Goal: Task Accomplishment & Management: Manage account settings

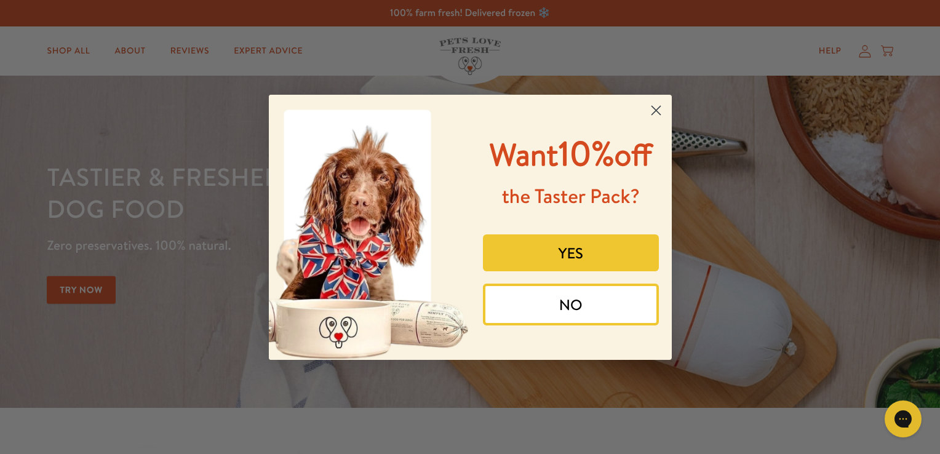
click at [656, 109] on icon "Close dialog" at bounding box center [655, 110] width 9 height 9
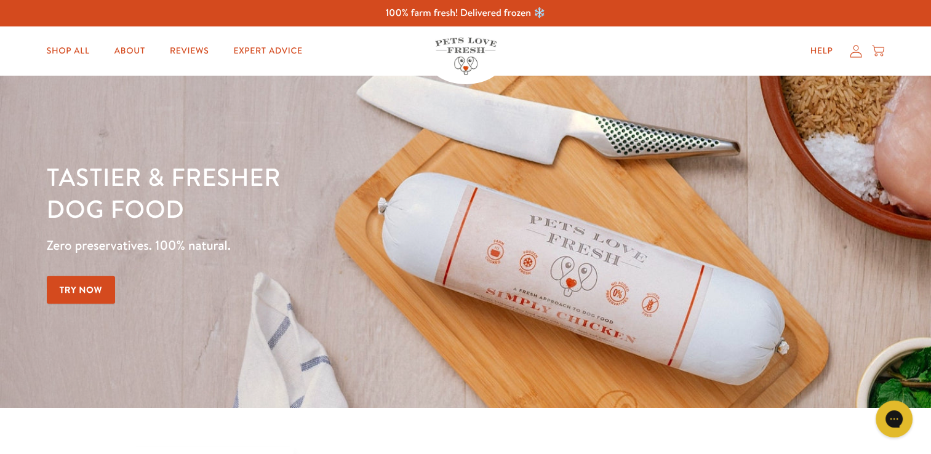
click at [854, 47] on icon at bounding box center [855, 51] width 12 height 13
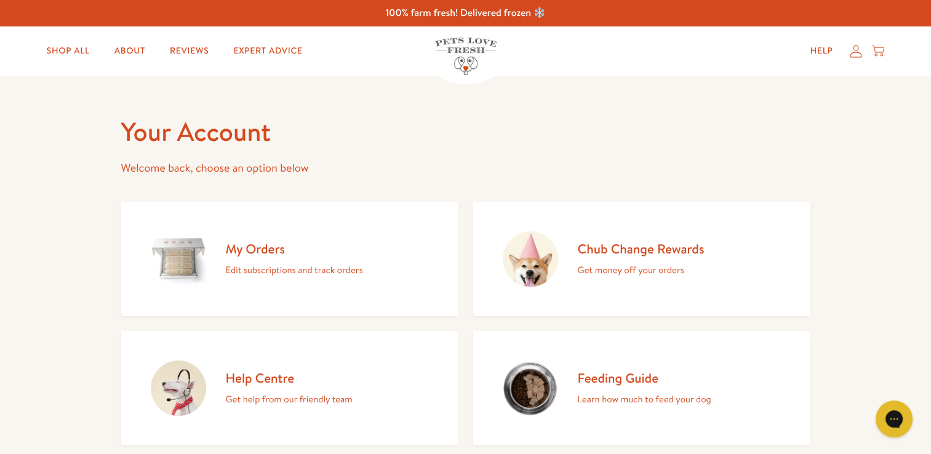
click at [251, 265] on p "Edit subscriptions and track orders" at bounding box center [294, 270] width 137 height 16
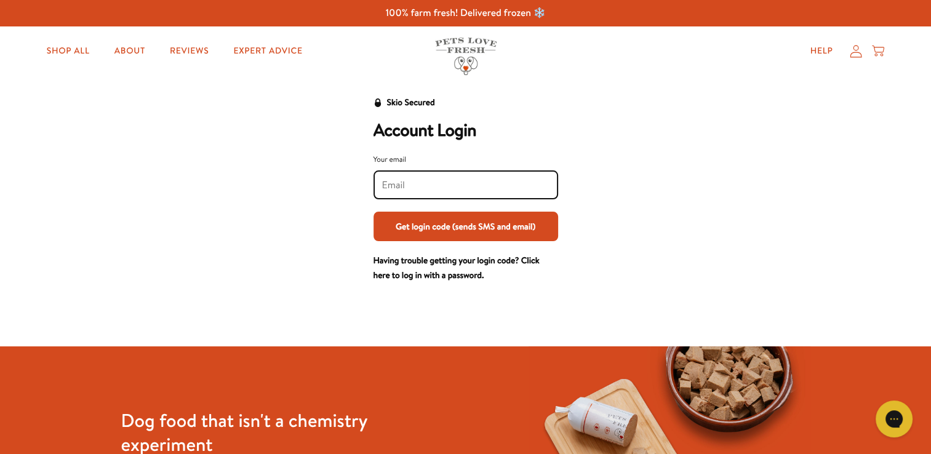
click at [408, 179] on input "Your email" at bounding box center [465, 185] width 167 height 14
type input "scone11@yahoo.com"
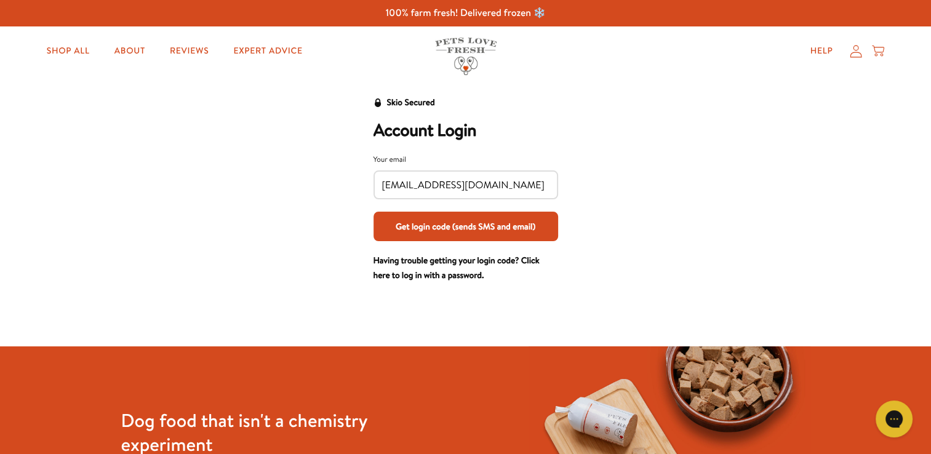
click at [454, 228] on button "Get login code (sends SMS and email)" at bounding box center [465, 227] width 185 height 30
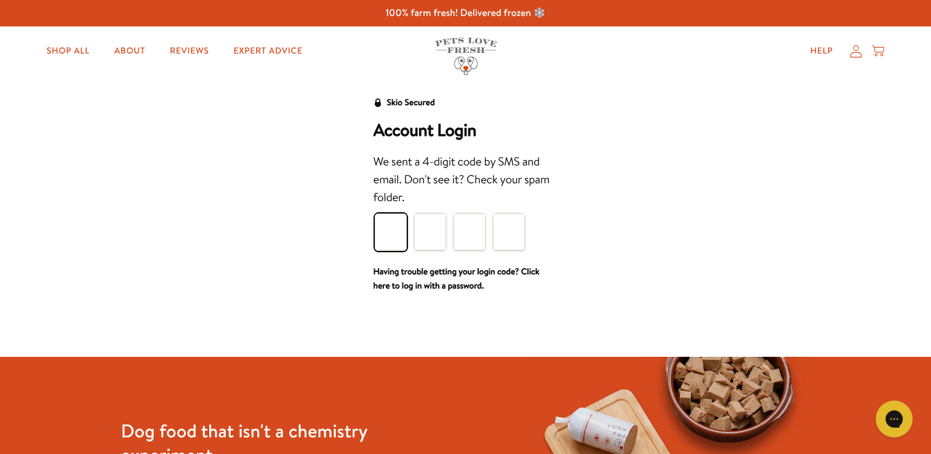
type input "7"
type input "2"
type input "1"
type input "4"
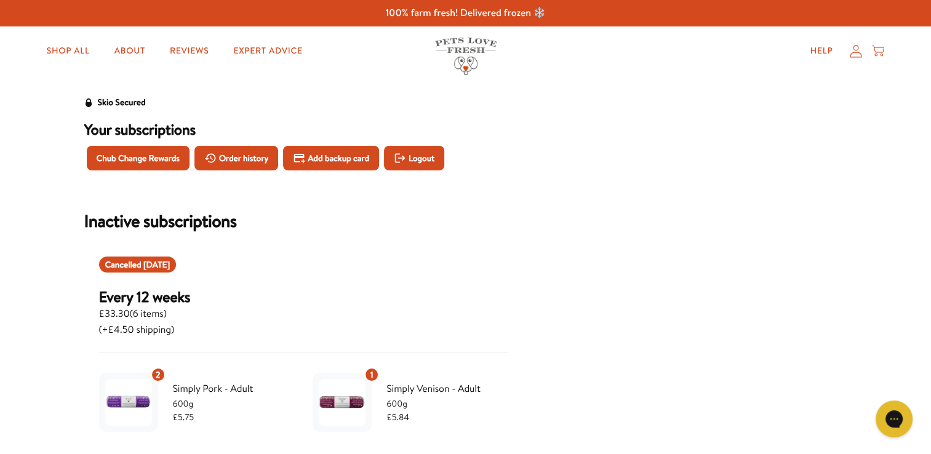
click at [855, 50] on icon at bounding box center [855, 51] width 12 height 13
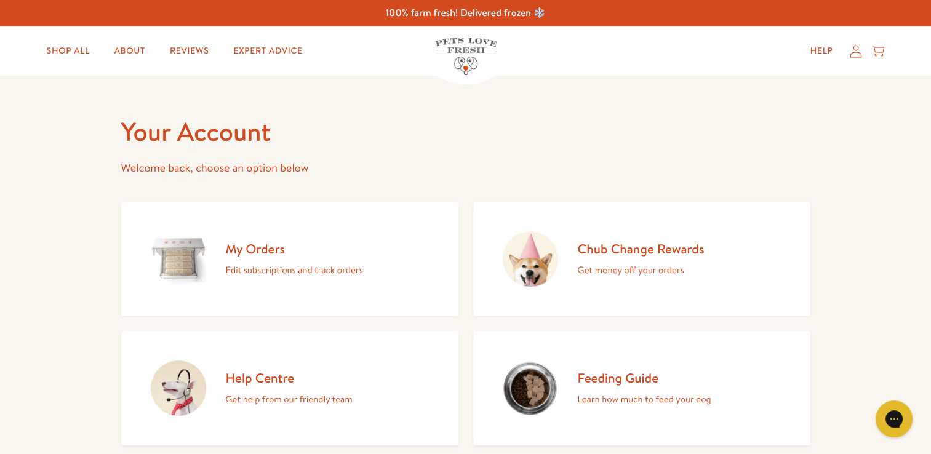
click at [610, 256] on h2 "Chub Change Rewards" at bounding box center [641, 248] width 127 height 17
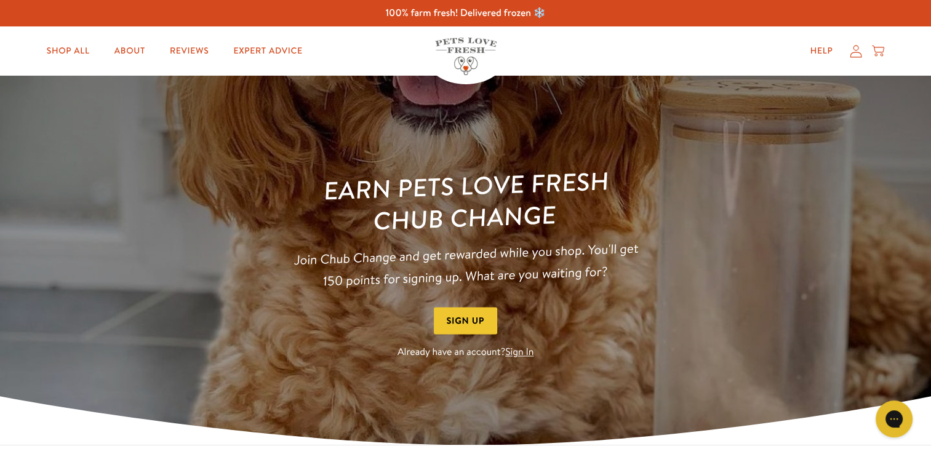
click at [859, 52] on icon at bounding box center [856, 51] width 12 height 12
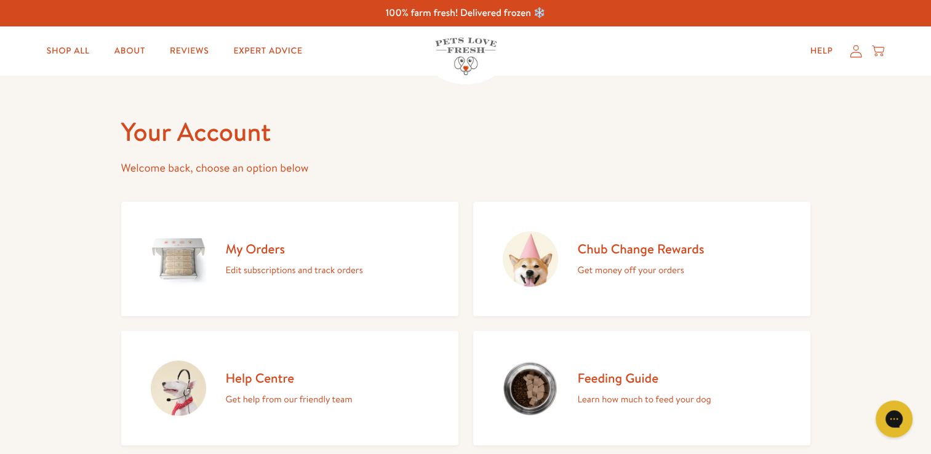
click at [254, 248] on h2 "My Orders" at bounding box center [294, 248] width 137 height 17
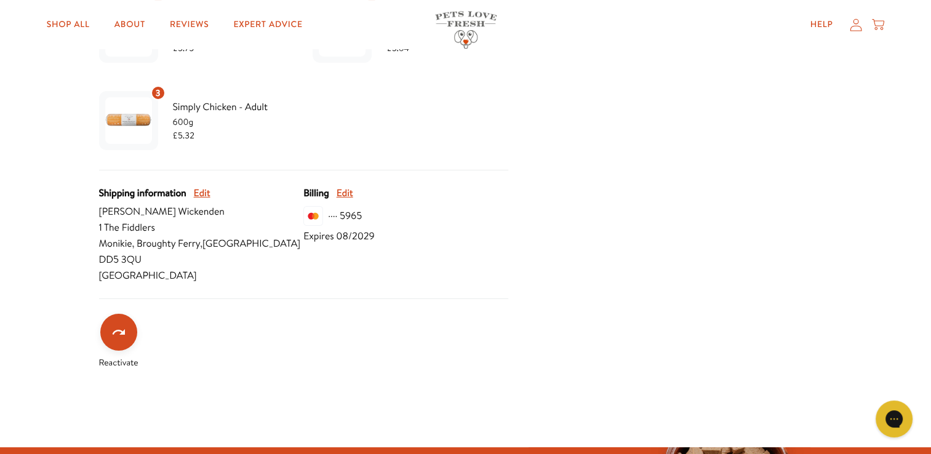
scroll to position [308, 0]
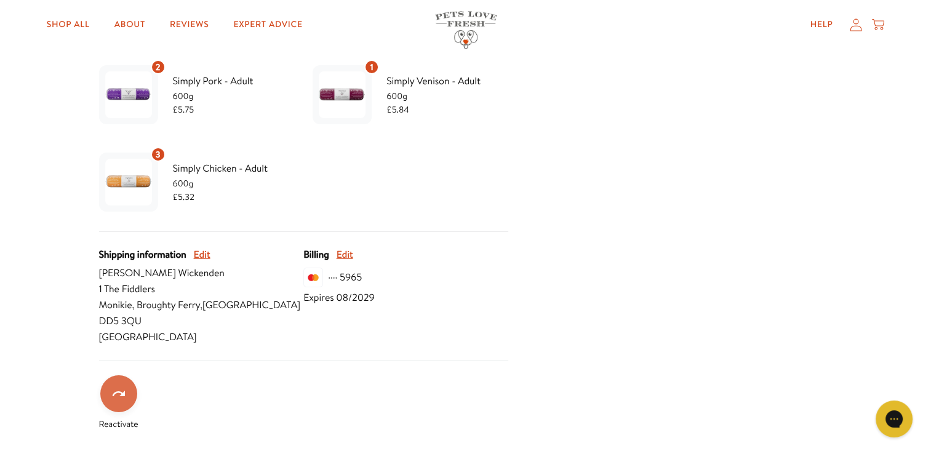
click at [115, 386] on icon "Reactivate" at bounding box center [118, 393] width 15 height 15
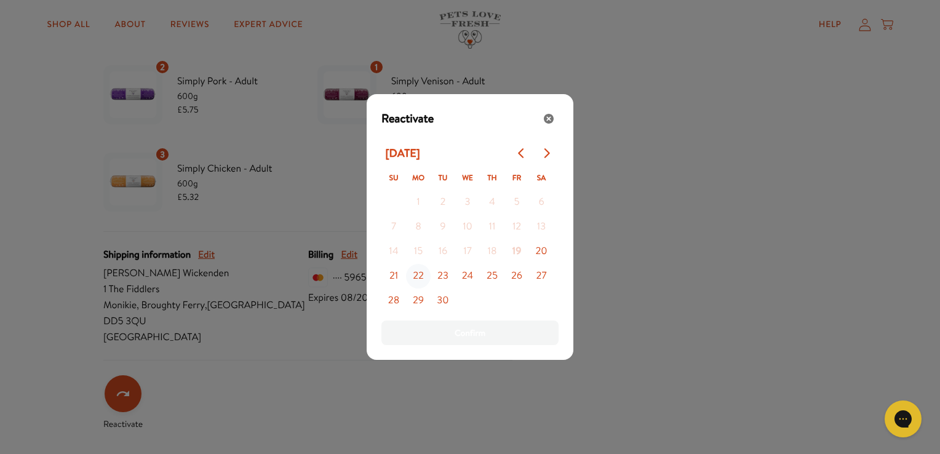
click at [418, 277] on button "22" at bounding box center [418, 276] width 25 height 25
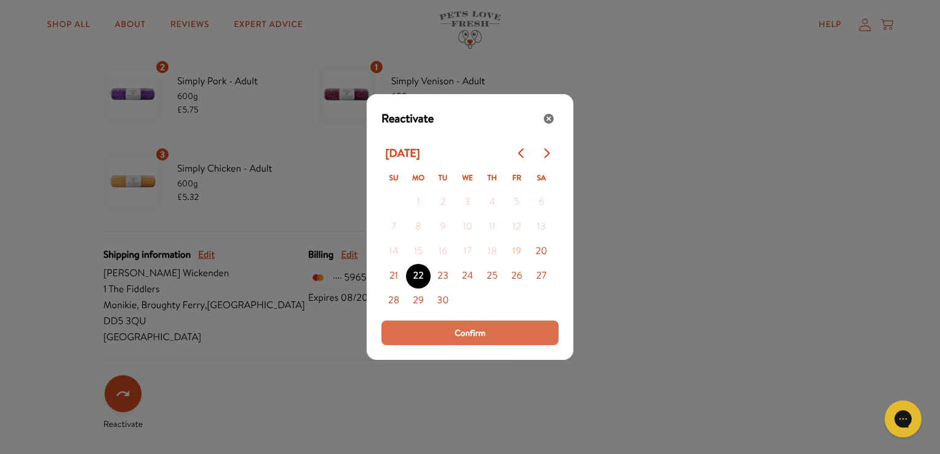
click at [457, 333] on span "Confirm" at bounding box center [470, 333] width 31 height 14
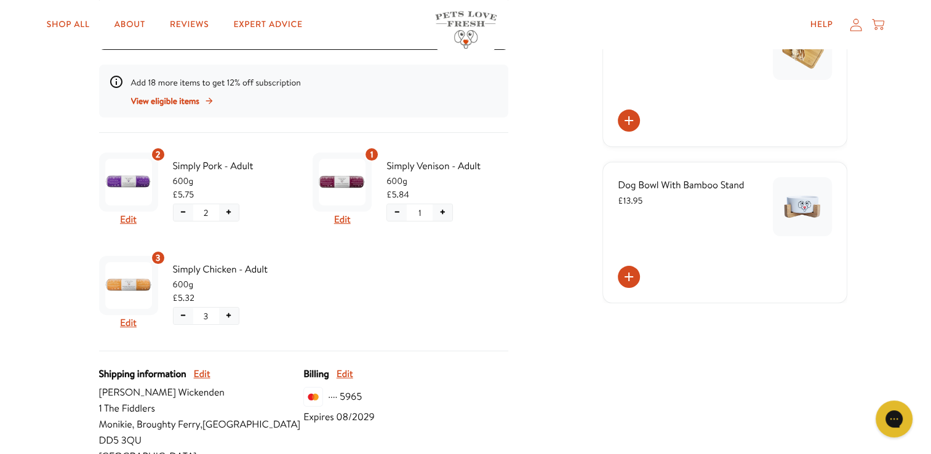
click at [394, 213] on button "−" at bounding box center [397, 212] width 20 height 17
click at [396, 255] on span "Confirm" at bounding box center [396, 256] width 28 height 14
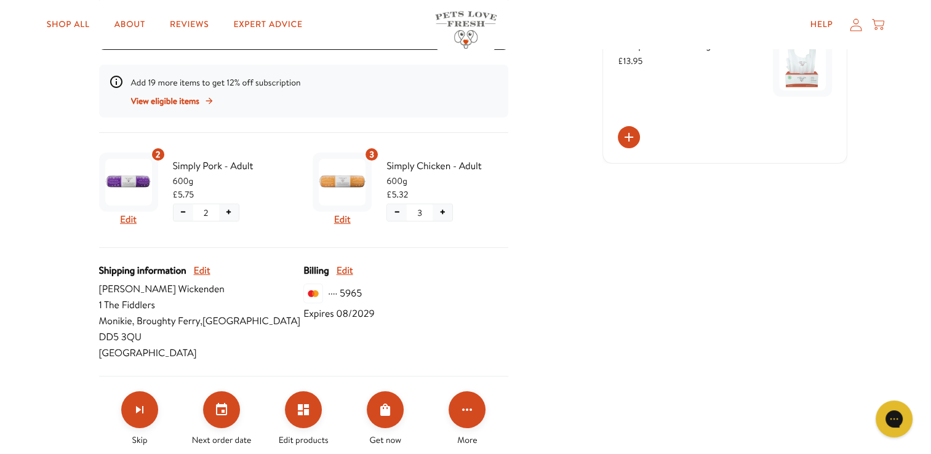
click at [229, 210] on button "+" at bounding box center [229, 212] width 20 height 17
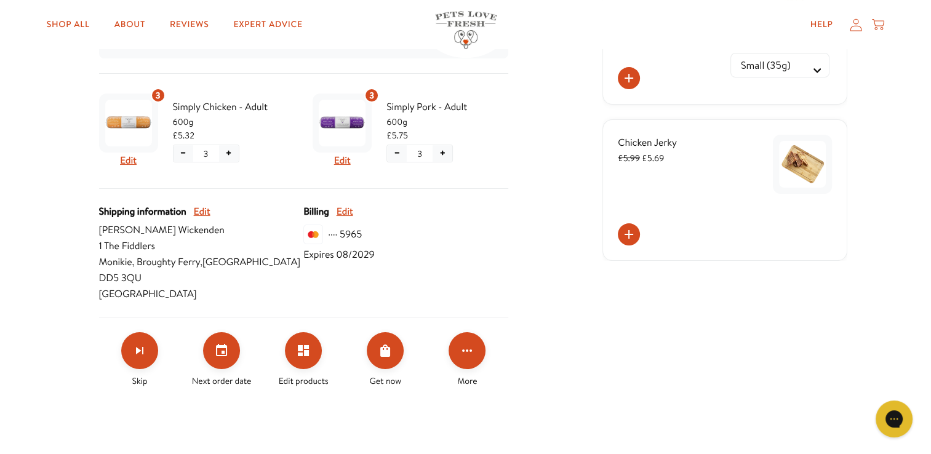
scroll to position [369, 0]
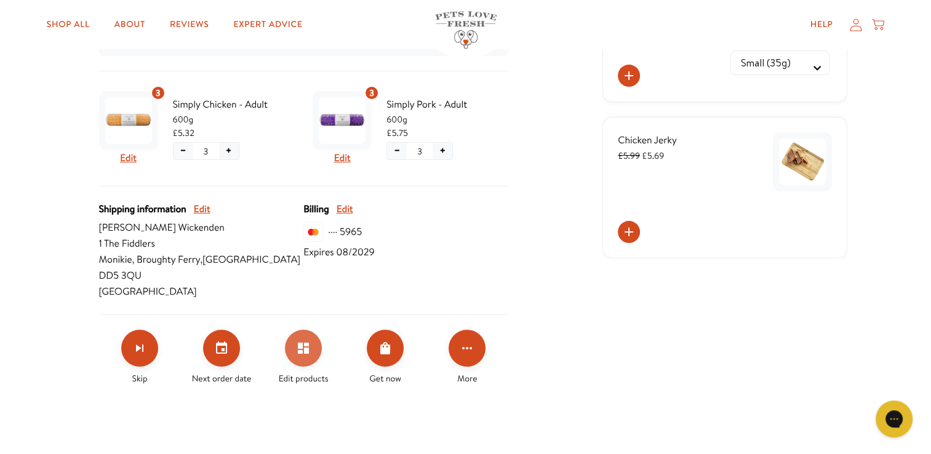
click at [305, 343] on icon "Edit products" at bounding box center [303, 348] width 11 height 11
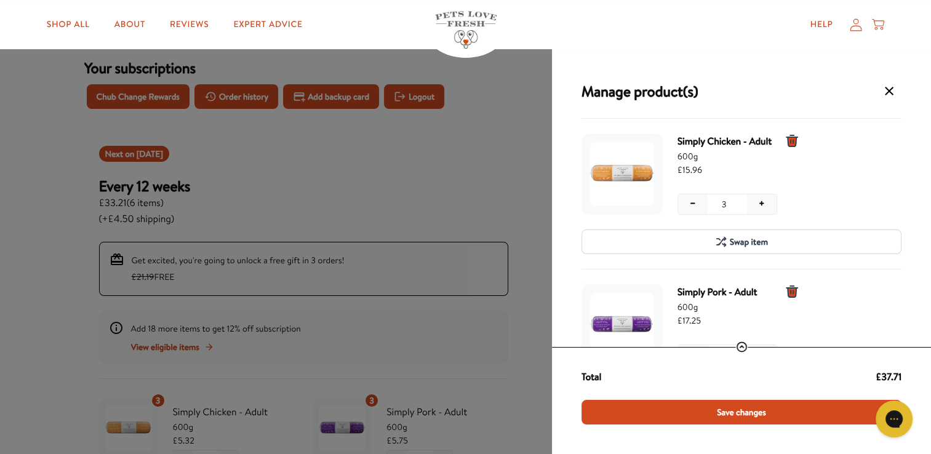
scroll to position [0, 0]
click at [490, 146] on div "Manage product(s) Simply Chicken - Adult 600g £15.96 − 3 + − 3 + Swap item Simp…" at bounding box center [465, 227] width 931 height 454
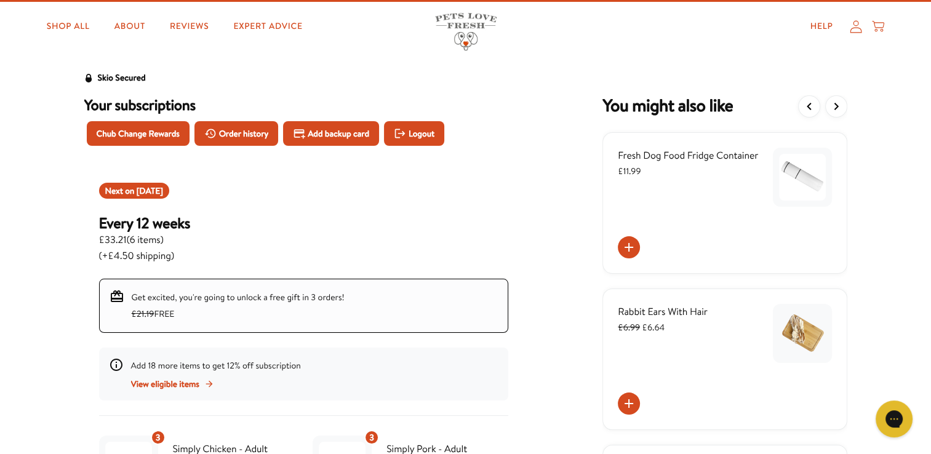
scroll to position [62, 0]
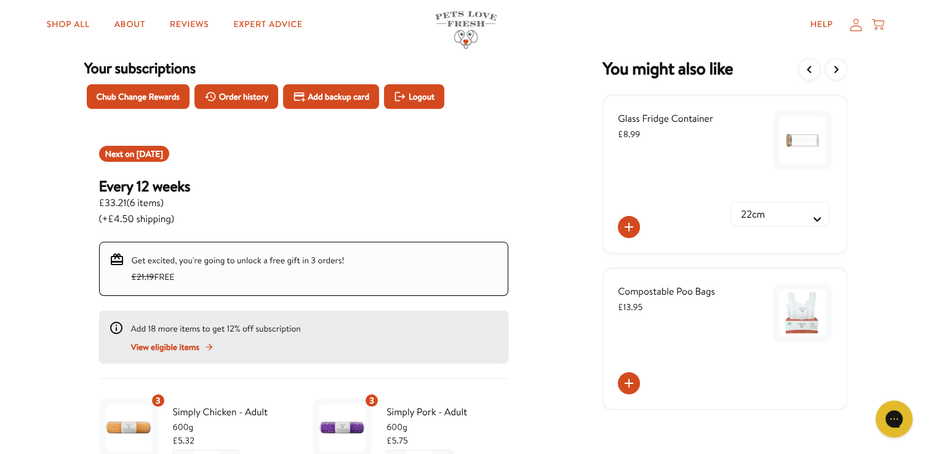
click at [177, 346] on span "View eligible items" at bounding box center [165, 347] width 68 height 14
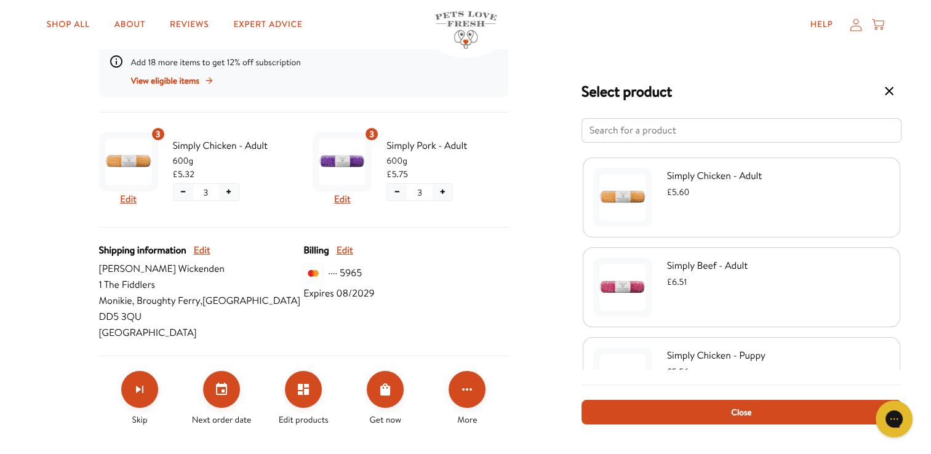
scroll to position [431, 0]
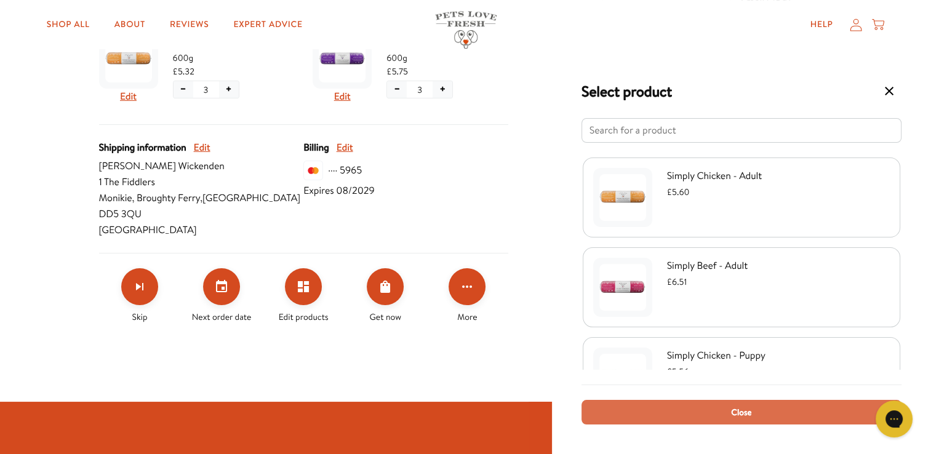
click at [736, 411] on span "Close" at bounding box center [741, 412] width 20 height 14
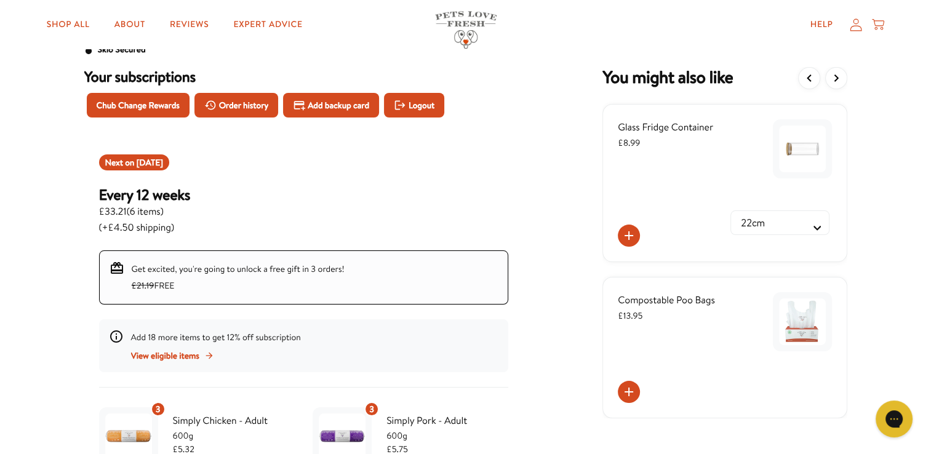
scroll to position [0, 0]
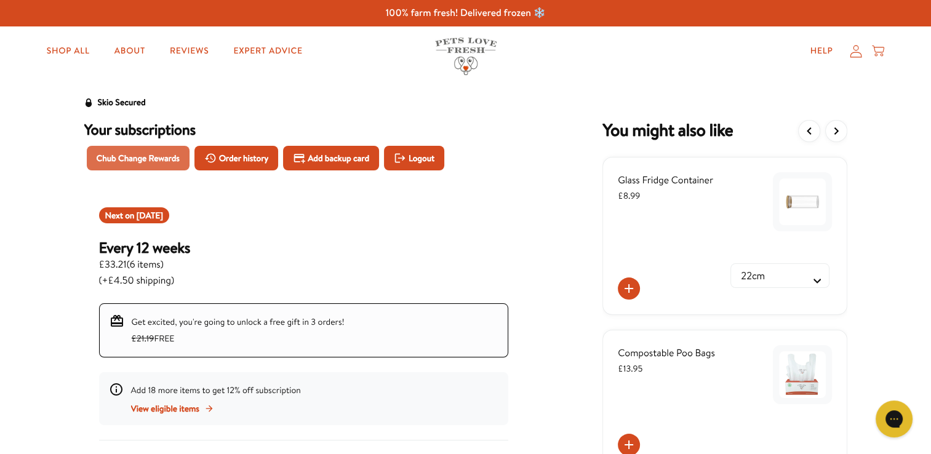
click at [137, 155] on span "Chub Change Rewards" at bounding box center [138, 158] width 83 height 14
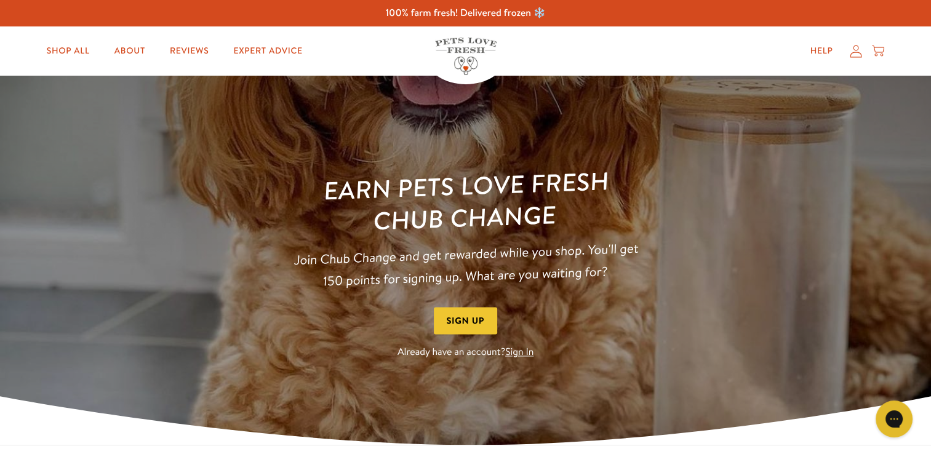
click at [520, 351] on link "Sign In" at bounding box center [519, 353] width 28 height 14
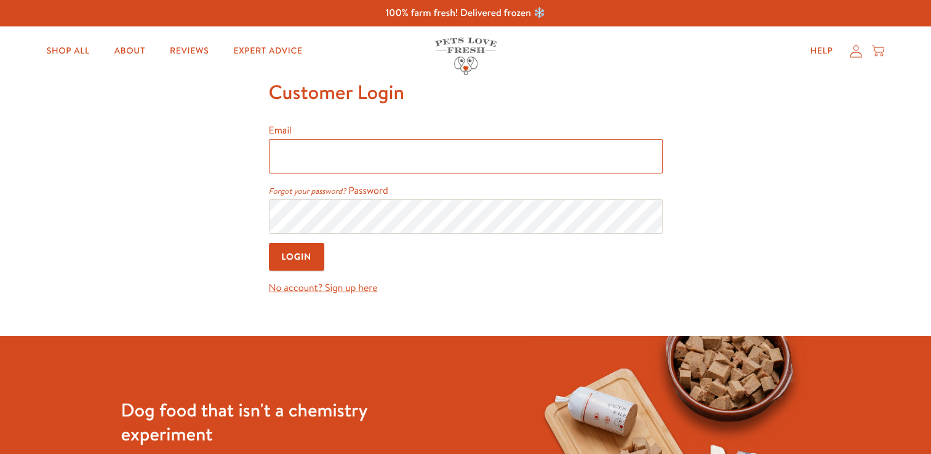
click at [279, 148] on input "Email" at bounding box center [466, 156] width 394 height 34
type input "[EMAIL_ADDRESS][DOMAIN_NAME]"
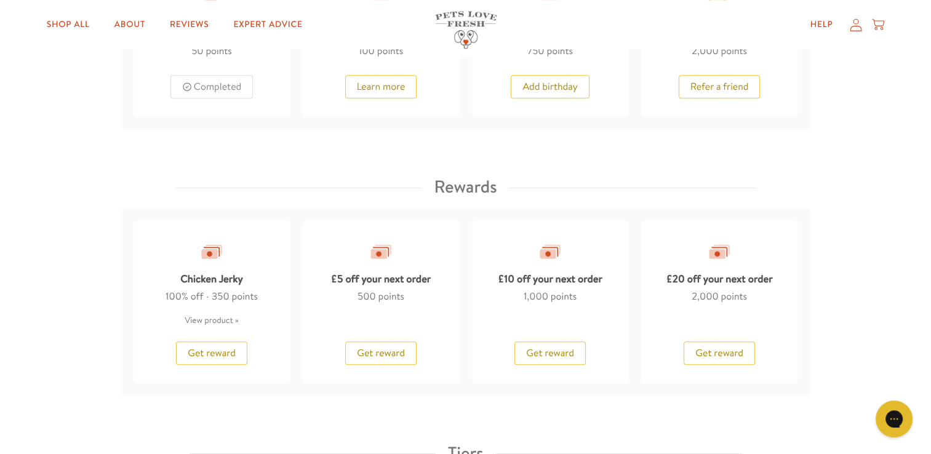
scroll to position [984, 0]
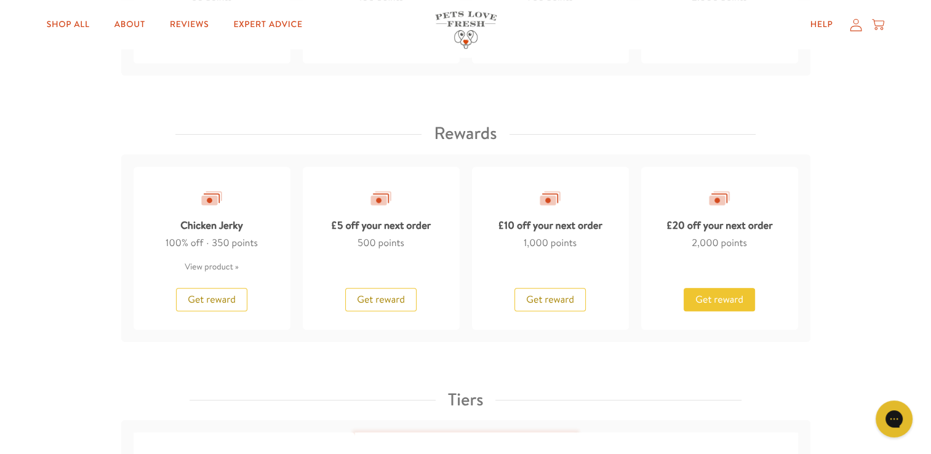
click at [725, 295] on span "Get reward" at bounding box center [719, 300] width 48 height 14
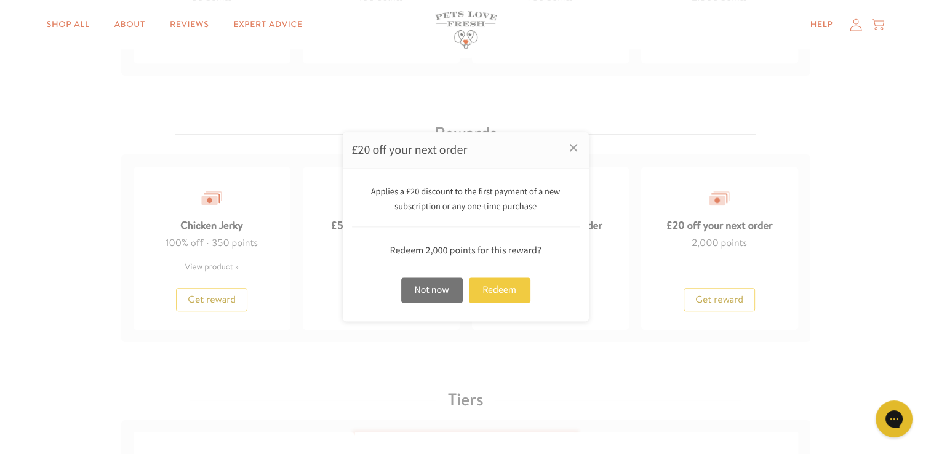
click at [499, 289] on div "Redeem" at bounding box center [500, 289] width 62 height 25
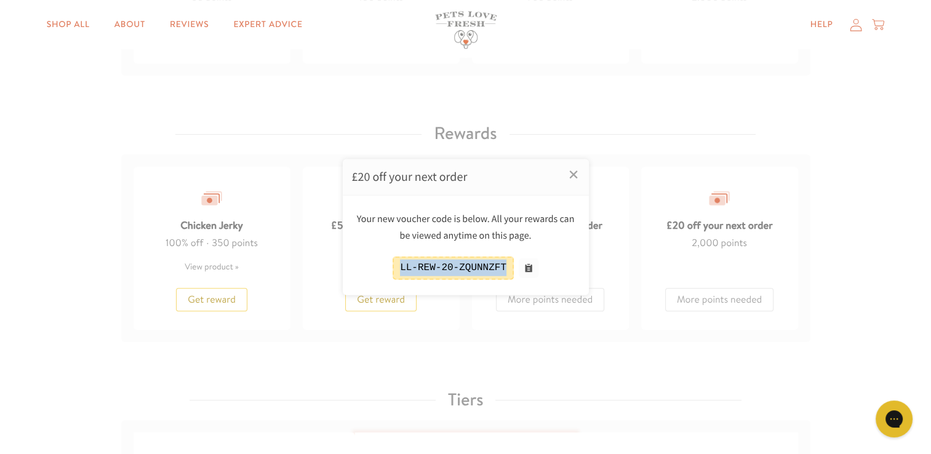
drag, startPoint x: 406, startPoint y: 266, endPoint x: 536, endPoint y: 266, distance: 130.4
click at [536, 266] on div "LL-REW-20-ZQUNNZFT" at bounding box center [466, 267] width 228 height 23
click at [598, 370] on div at bounding box center [465, 227] width 931 height 454
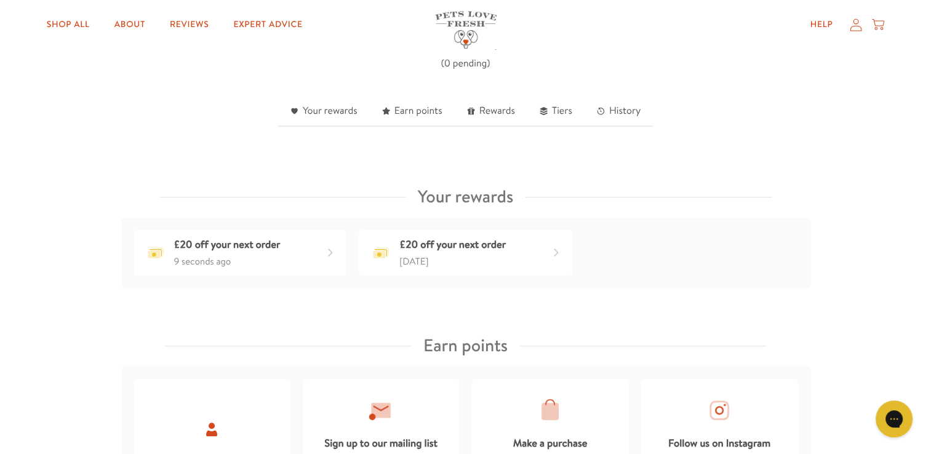
scroll to position [369, 0]
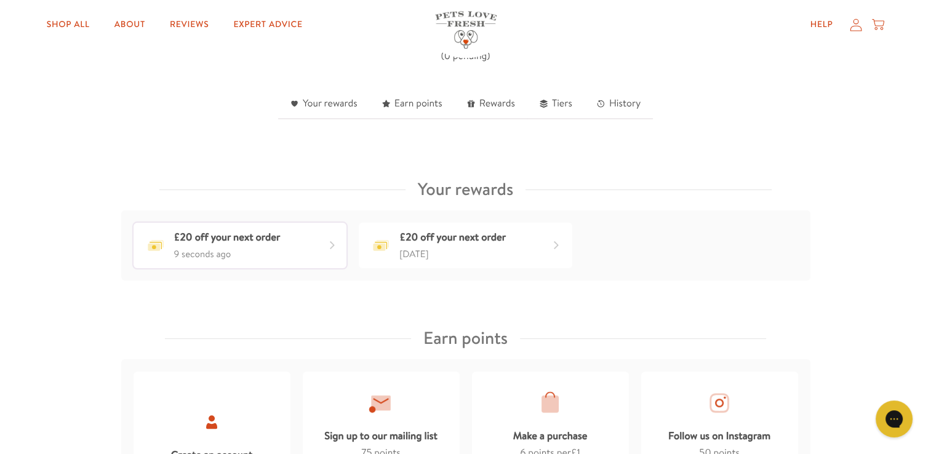
click at [185, 242] on div "£20 off your next order" at bounding box center [227, 238] width 106 height 18
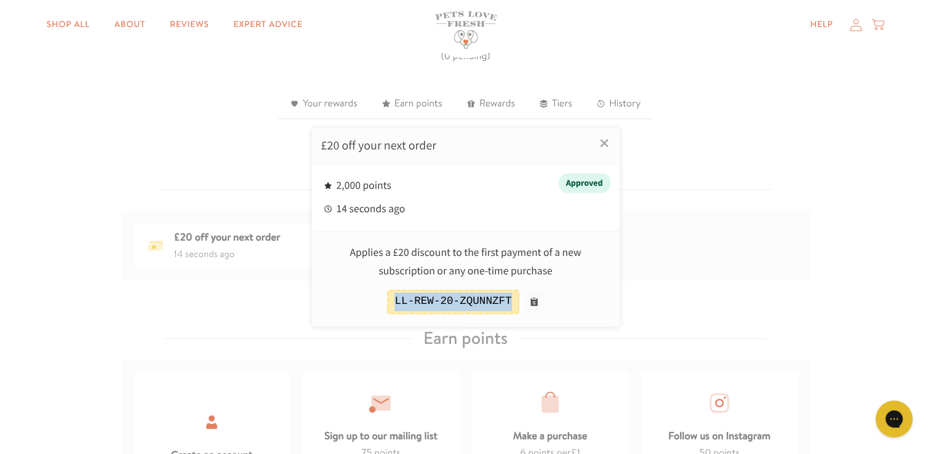
drag, startPoint x: 401, startPoint y: 299, endPoint x: 507, endPoint y: 303, distance: 106.5
click at [507, 303] on div "LL-REW-20-ZQUNNZFT" at bounding box center [453, 301] width 132 height 25
drag, startPoint x: 507, startPoint y: 303, endPoint x: 552, endPoint y: 316, distance: 46.1
click at [597, 320] on div "Applies a £20 discount to the first payment of a new subscription or any one-ti…" at bounding box center [466, 279] width 308 height 96
click at [526, 303] on button at bounding box center [534, 302] width 20 height 20
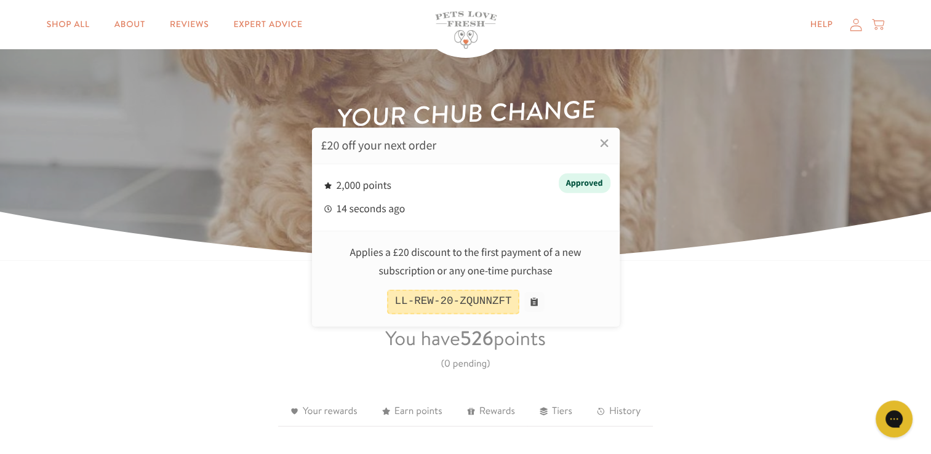
scroll to position [0, 0]
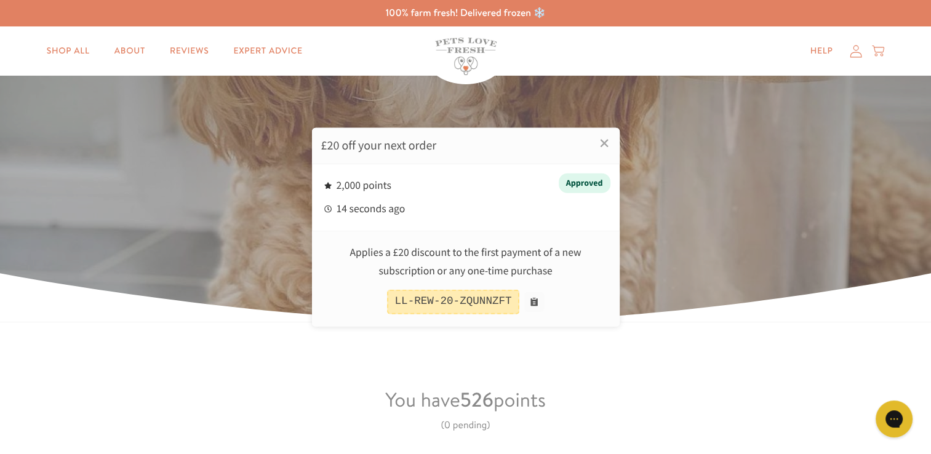
click at [854, 53] on div at bounding box center [465, 227] width 931 height 454
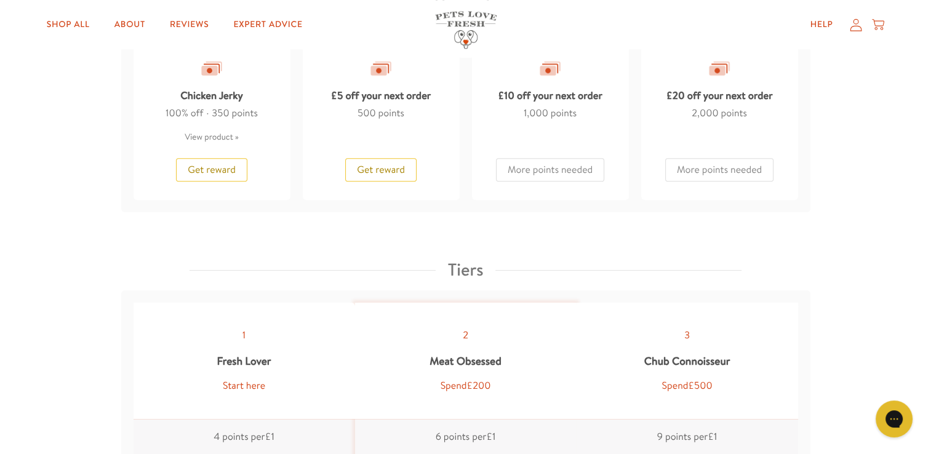
scroll to position [1001, 0]
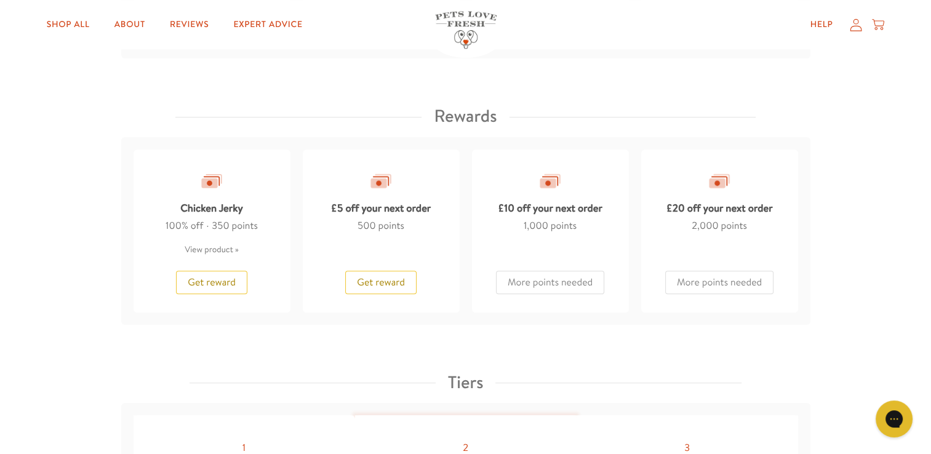
click at [854, 28] on icon at bounding box center [855, 24] width 12 height 13
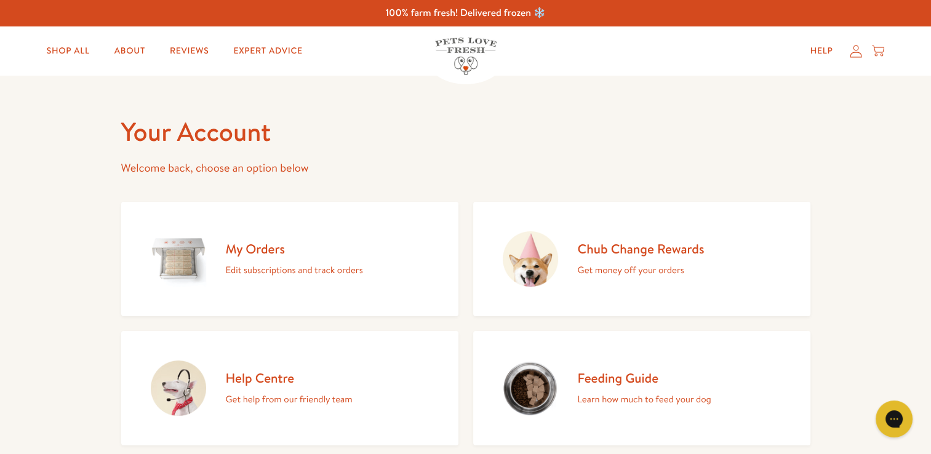
click at [281, 260] on div "My Orders Edit subscriptions and track orders" at bounding box center [294, 259] width 137 height 38
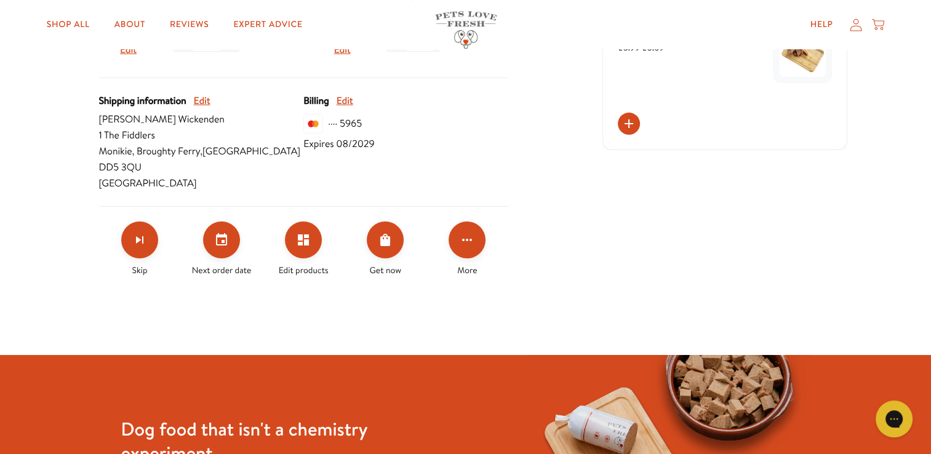
scroll to position [554, 0]
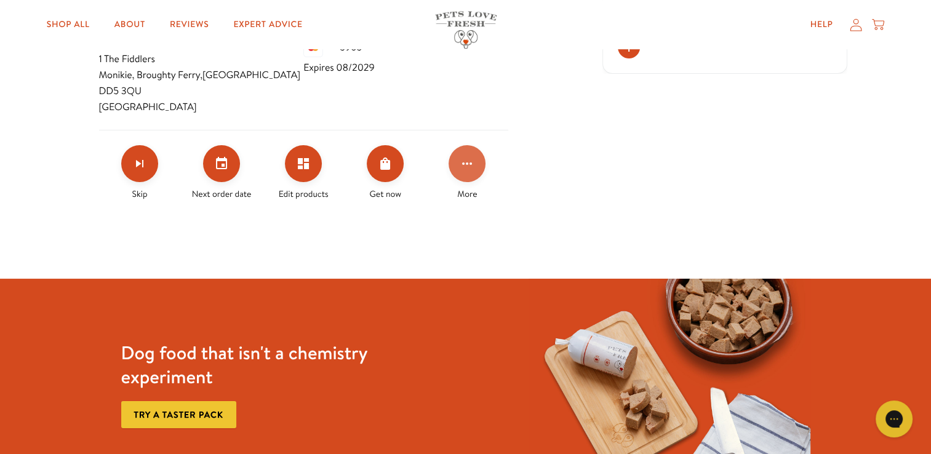
click at [468, 156] on icon "Click for more options" at bounding box center [466, 163] width 15 height 15
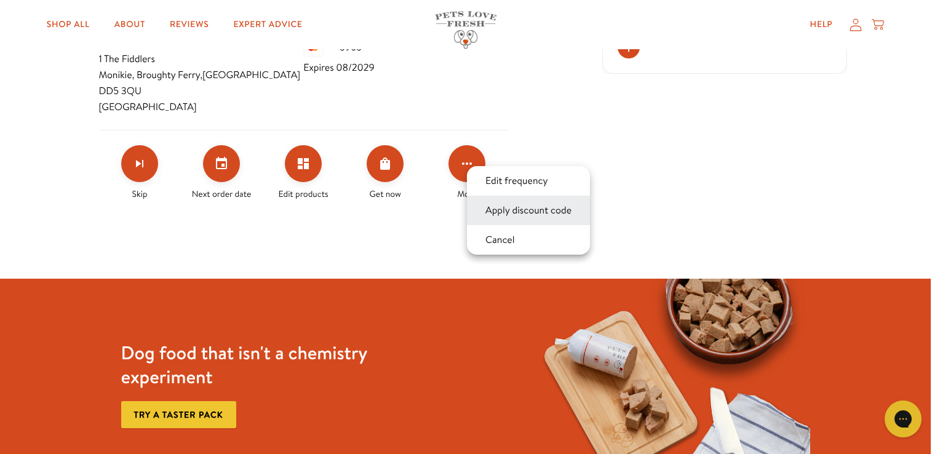
click at [527, 210] on button "Apply discount code" at bounding box center [528, 210] width 93 height 15
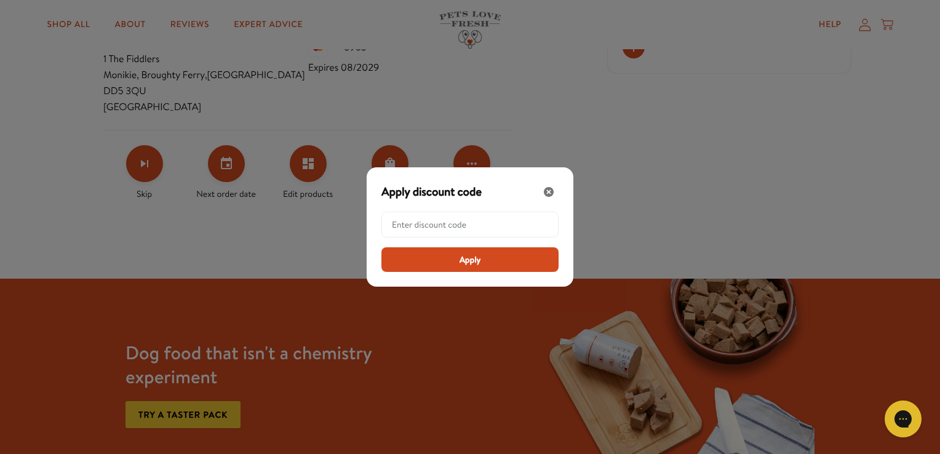
click at [415, 215] on input "Modal" at bounding box center [474, 224] width 164 height 25
paste input "LL-REW-20-ZQUNNZFT"
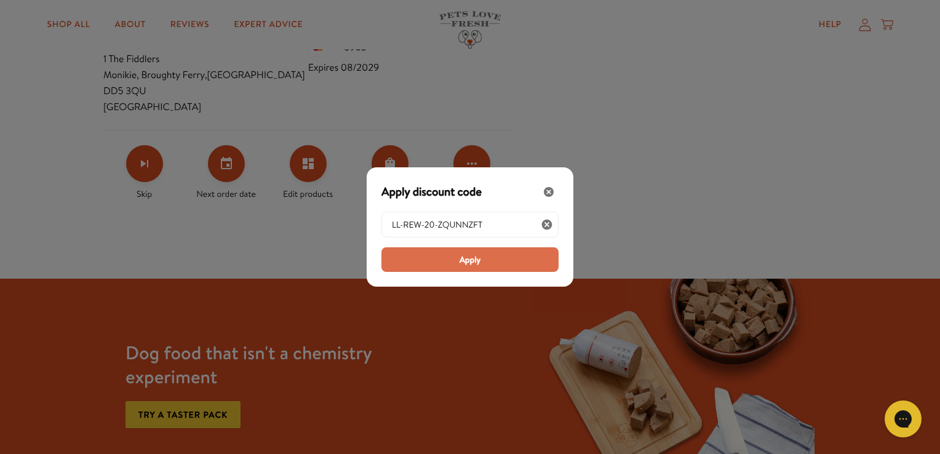
type input "LL-REW-20-ZQUNNZFT"
click at [475, 250] on button "Apply" at bounding box center [469, 259] width 177 height 25
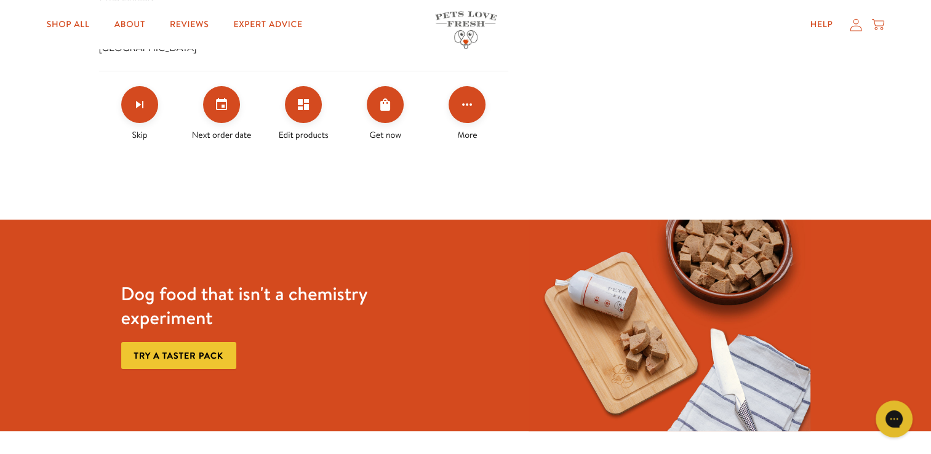
scroll to position [492, 0]
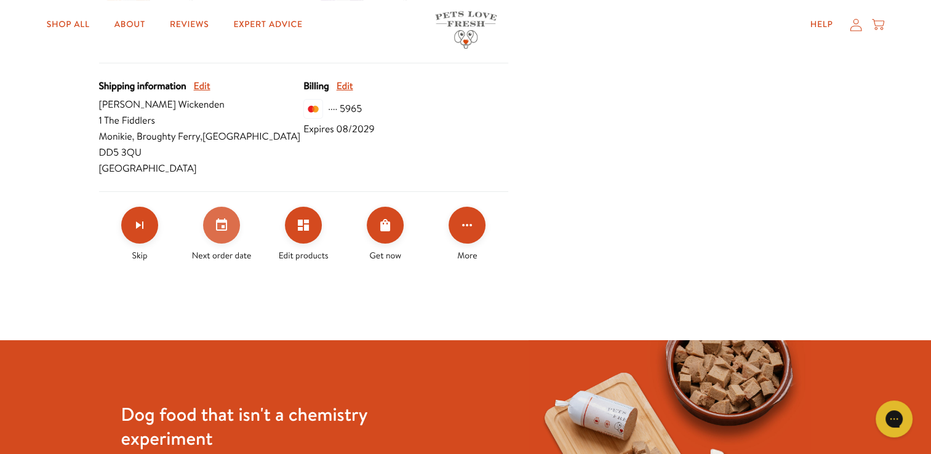
click at [220, 218] on icon "Set your next order date" at bounding box center [221, 224] width 11 height 12
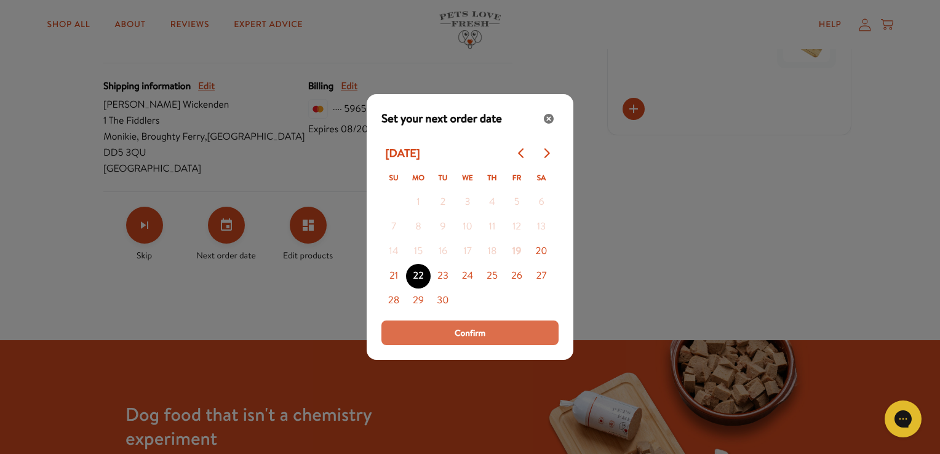
click at [464, 326] on span "Confirm" at bounding box center [470, 333] width 31 height 14
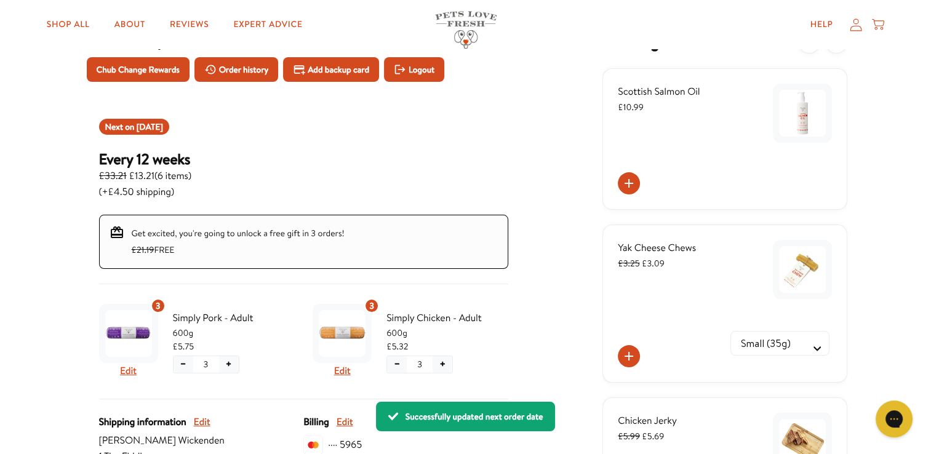
scroll to position [0, 0]
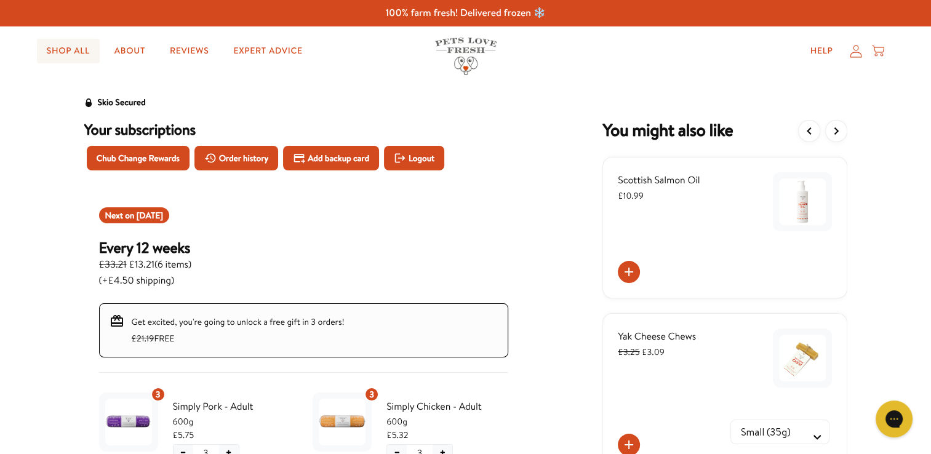
click at [66, 51] on link "Shop All" at bounding box center [68, 51] width 63 height 25
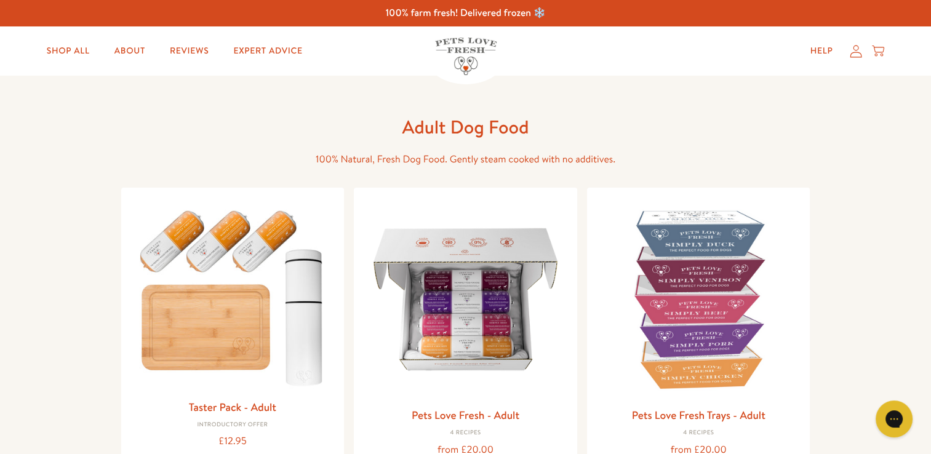
click at [854, 54] on icon at bounding box center [855, 51] width 12 height 13
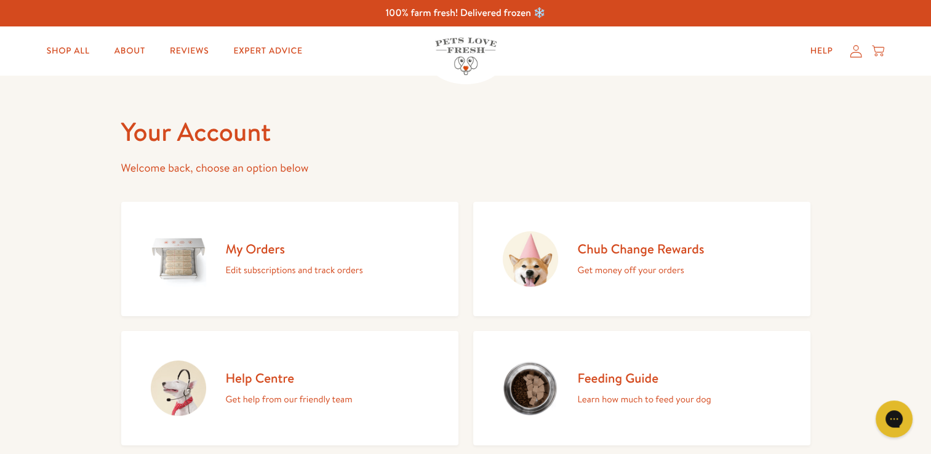
click at [231, 267] on p "Edit subscriptions and track orders" at bounding box center [294, 270] width 137 height 16
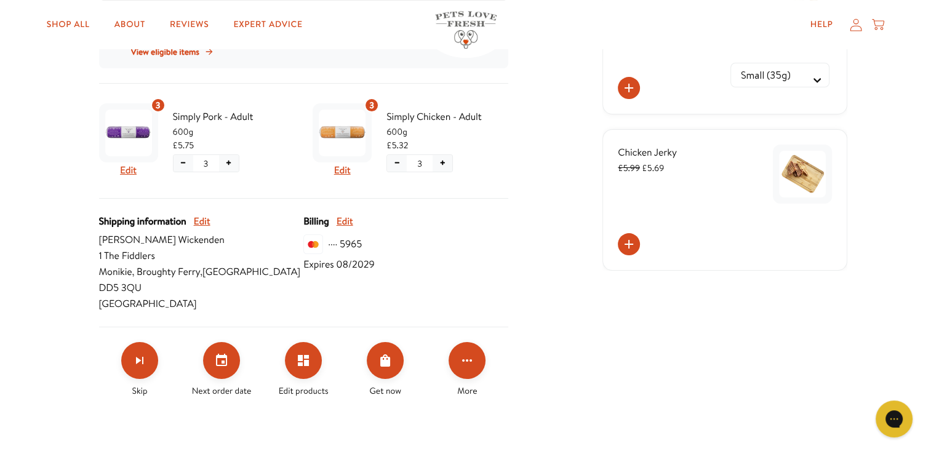
scroll to position [431, 0]
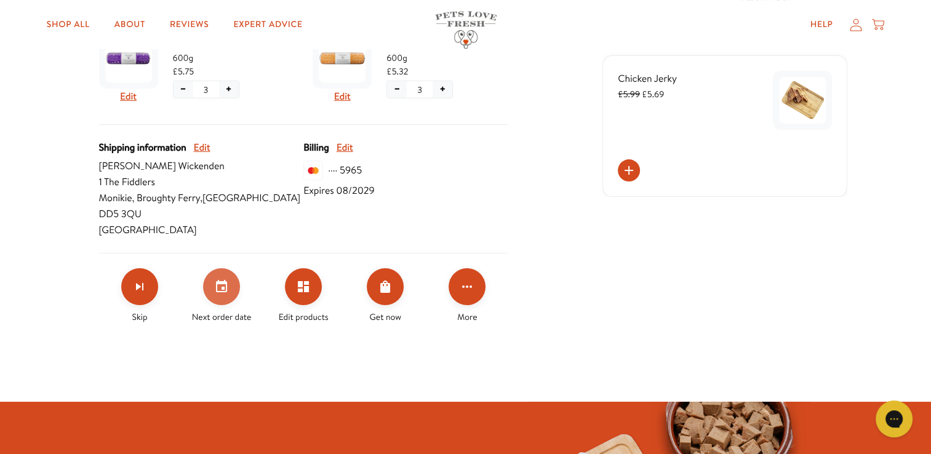
click at [219, 279] on icon "Set your next order date" at bounding box center [221, 286] width 15 height 15
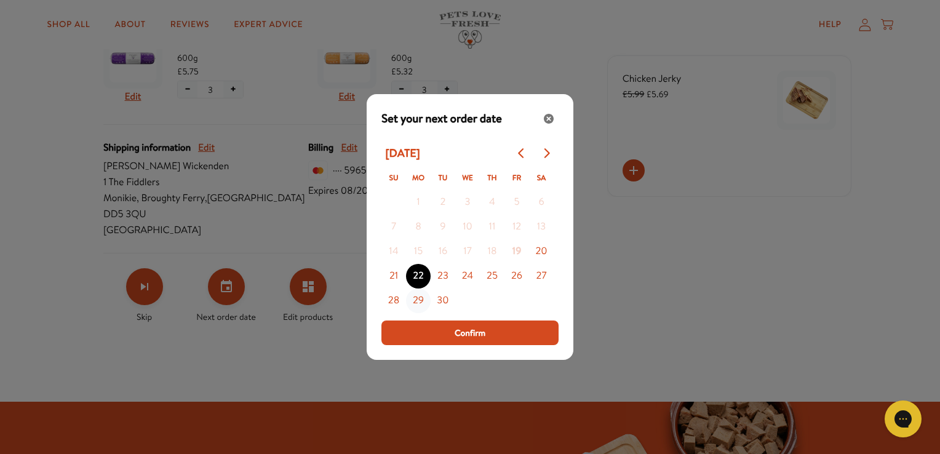
click at [420, 299] on button "29" at bounding box center [418, 300] width 25 height 25
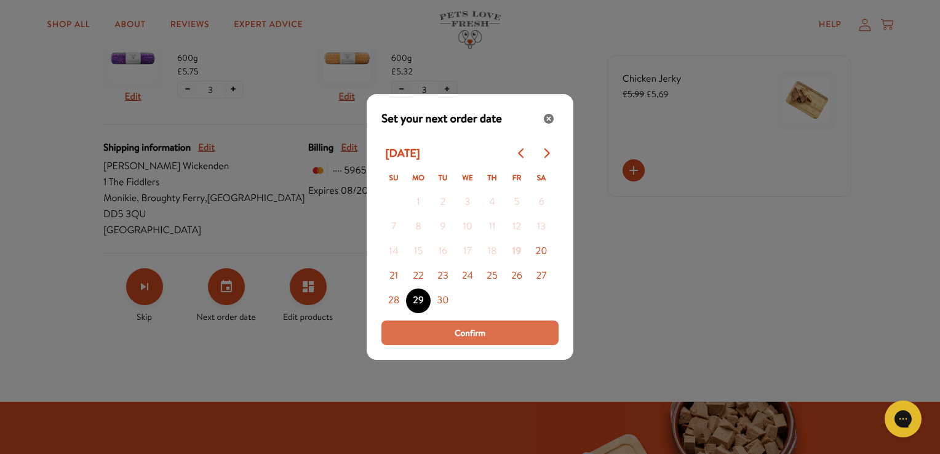
click at [479, 333] on span "Confirm" at bounding box center [470, 333] width 31 height 14
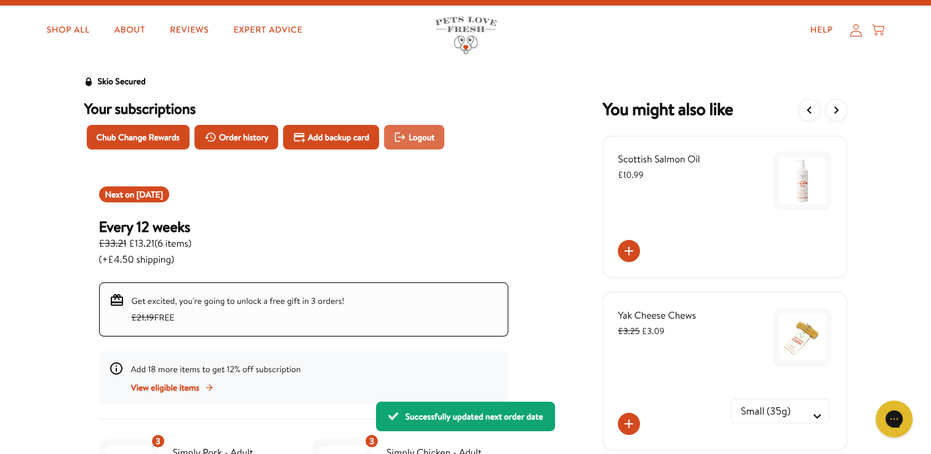
scroll to position [0, 0]
